Goal: Navigation & Orientation: Find specific page/section

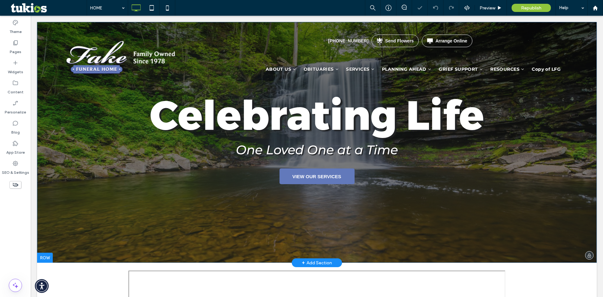
drag, startPoint x: 31, startPoint y: 16, endPoint x: 97, endPoint y: 105, distance: 111.1
click at [97, 105] on div "Celebrating Life One Loved One at a Time VIEW OUR SERVICES Click To Paste Click…" at bounding box center [316, 142] width 559 height 240
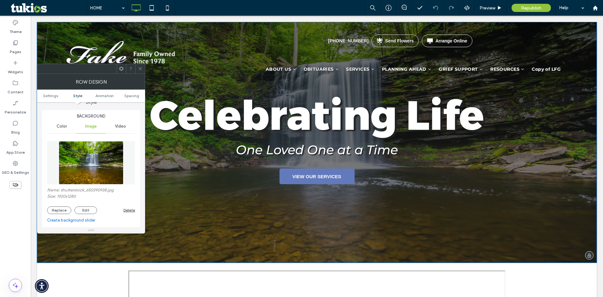
click at [202, 179] on div "Celebrating Life One Loved One at a Time VIEW OUR SERVICES Click To Paste" at bounding box center [316, 134] width 377 height 99
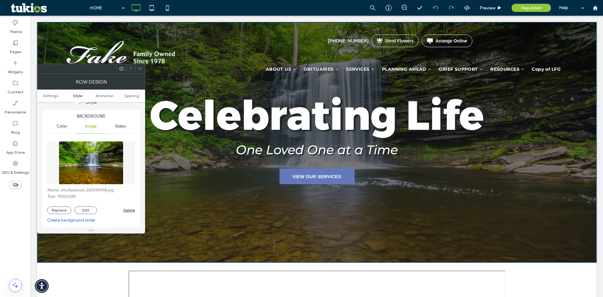
click at [142, 68] on icon at bounding box center [140, 68] width 5 height 5
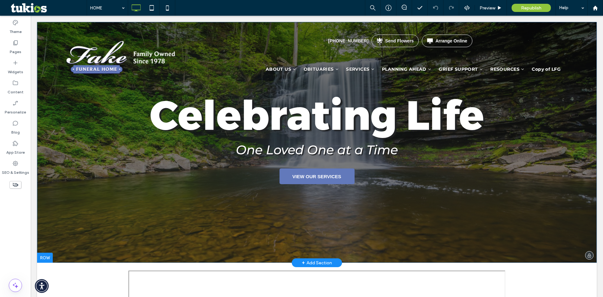
click at [101, 123] on div "Celebrating Life One Loved One at a Time VIEW OUR SERVICES Click To Paste Click…" at bounding box center [316, 142] width 559 height 240
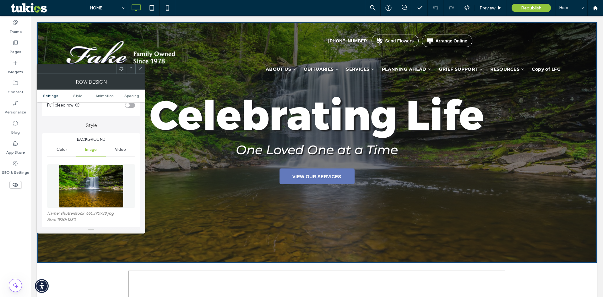
scroll to position [94, 0]
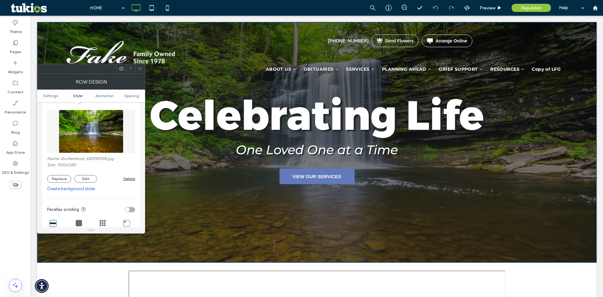
click at [138, 70] on icon at bounding box center [140, 68] width 5 height 5
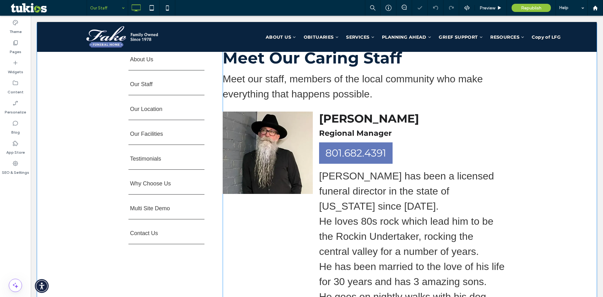
scroll to position [220, 0]
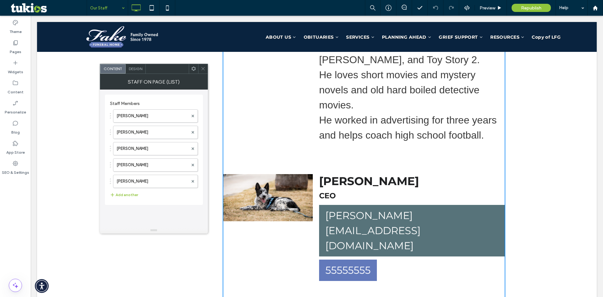
scroll to position [1130, 0]
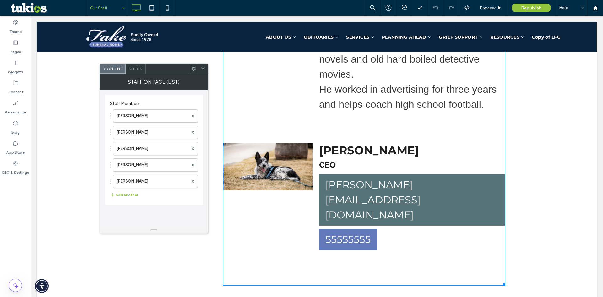
click at [205, 69] on icon at bounding box center [203, 68] width 5 height 5
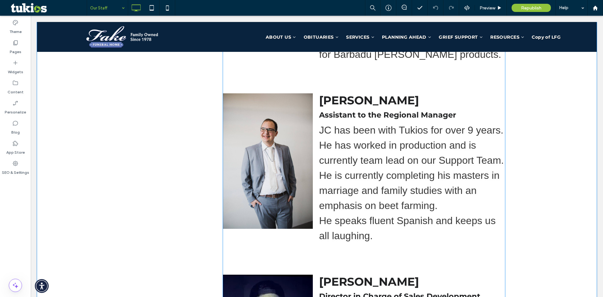
scroll to position [534, 0]
